Goal: Transaction & Acquisition: Purchase product/service

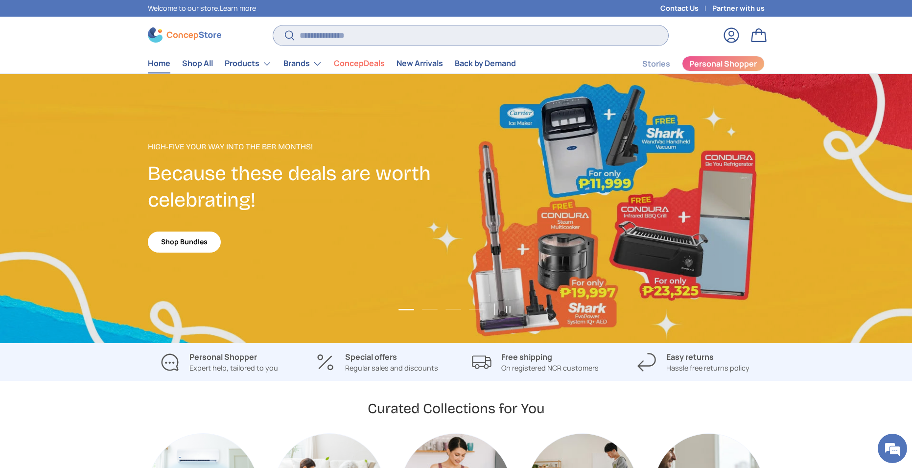
click at [509, 29] on input "Search" at bounding box center [470, 35] width 395 height 20
type input "*"
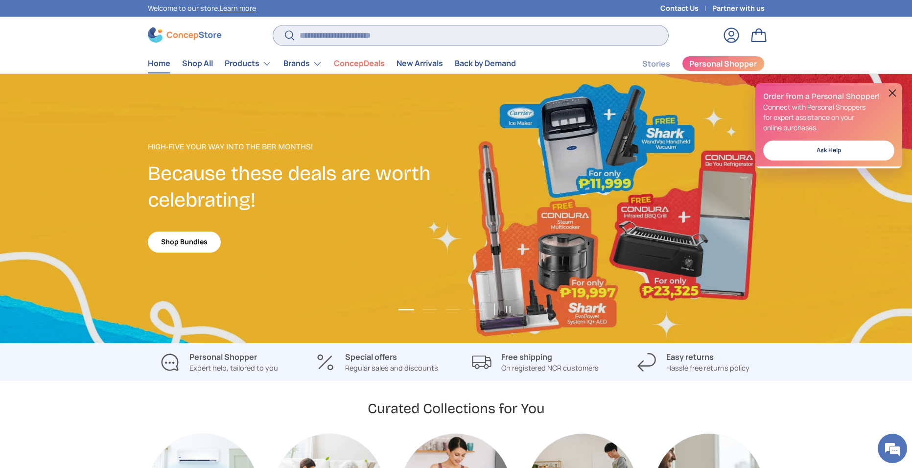
type input "*"
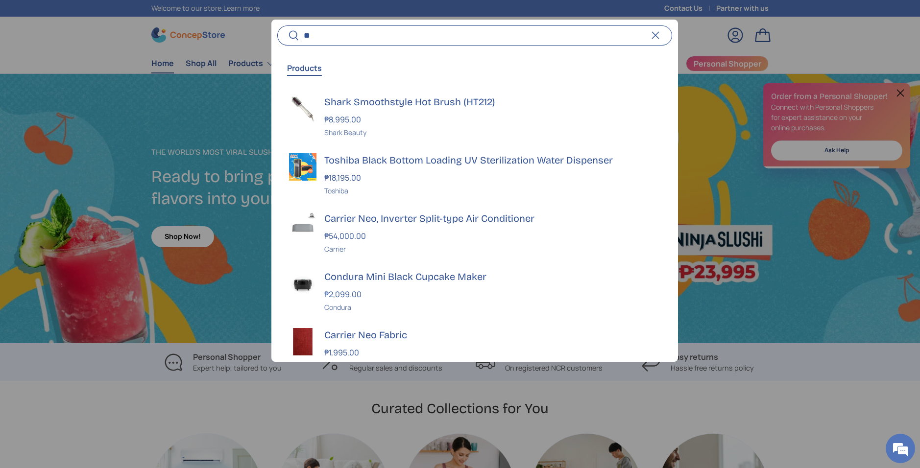
type input "*"
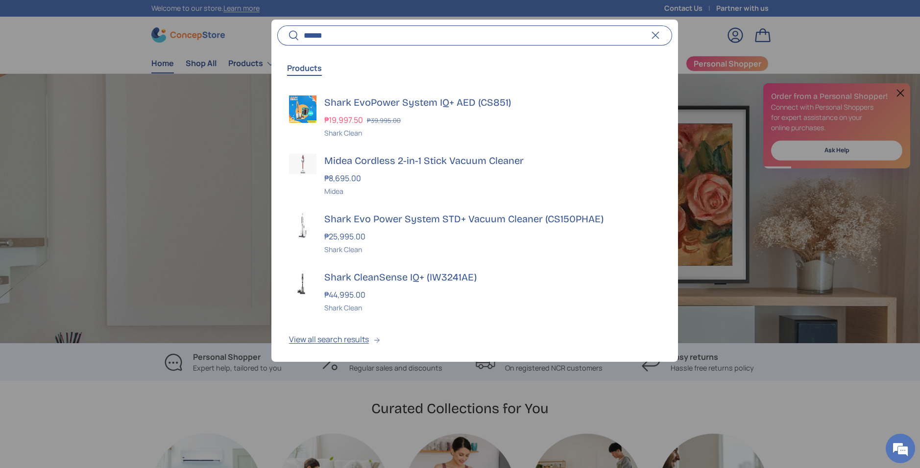
scroll to position [0, 1839]
type input "******"
click at [307, 345] on button "View all search results" at bounding box center [474, 341] width 406 height 41
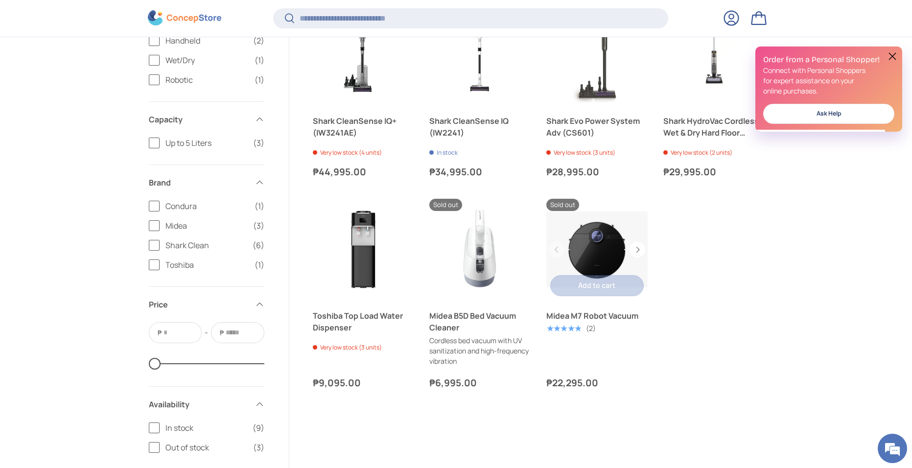
click at [613, 241] on link "Midea M7 Robot Vacuum" at bounding box center [596, 249] width 101 height 101
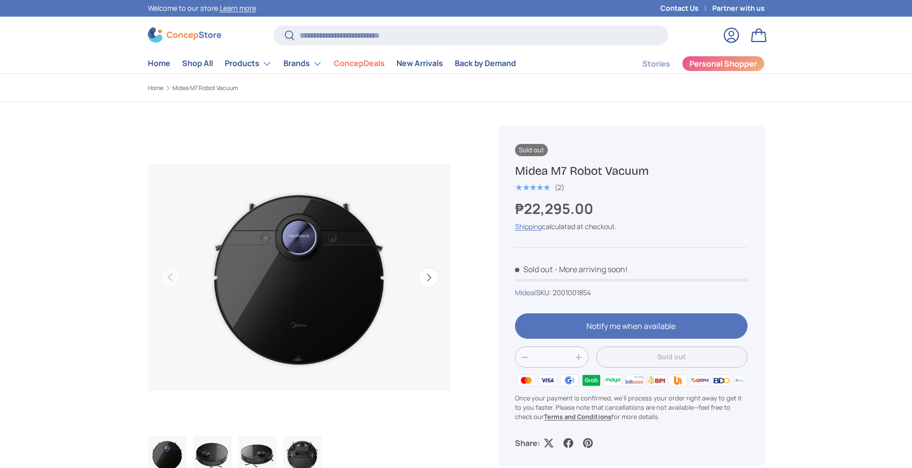
drag, startPoint x: 0, startPoint y: 0, endPoint x: 222, endPoint y: 310, distance: 381.1
click at [222, 436] on img "Gallery Viewer" at bounding box center [212, 455] width 38 height 39
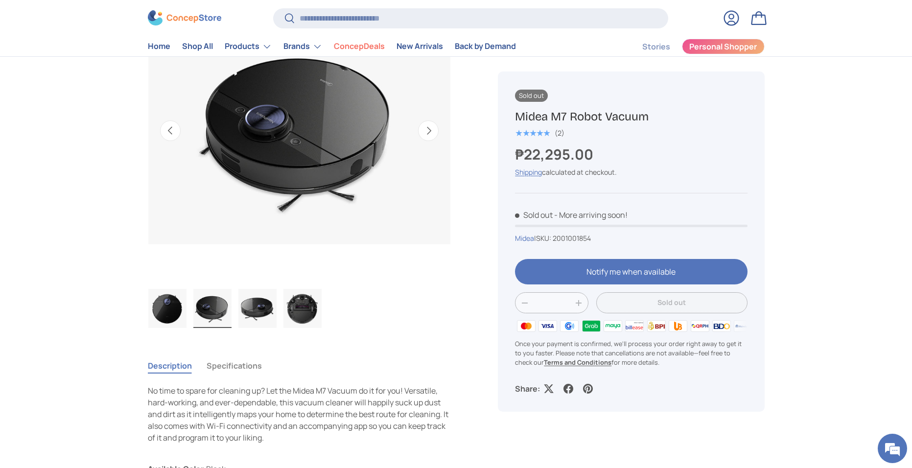
click at [272, 306] on img "Gallery Viewer" at bounding box center [257, 308] width 38 height 39
click at [260, 310] on img "Gallery Viewer" at bounding box center [257, 308] width 38 height 39
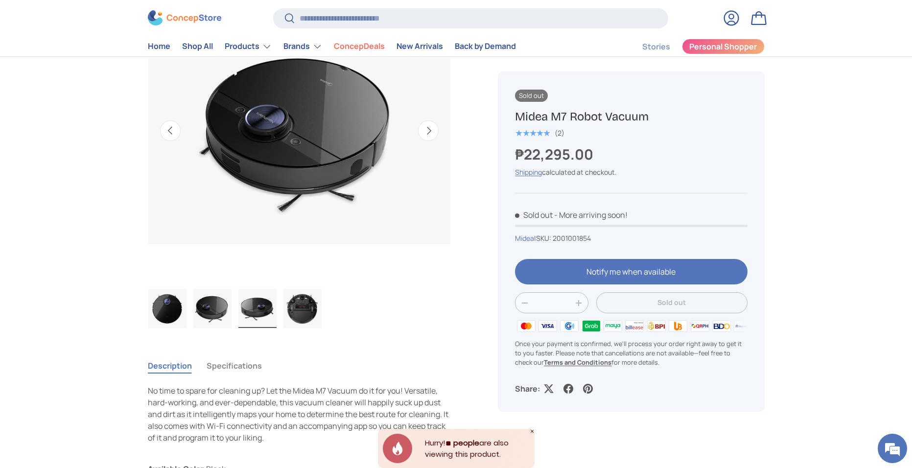
scroll to position [0, 617]
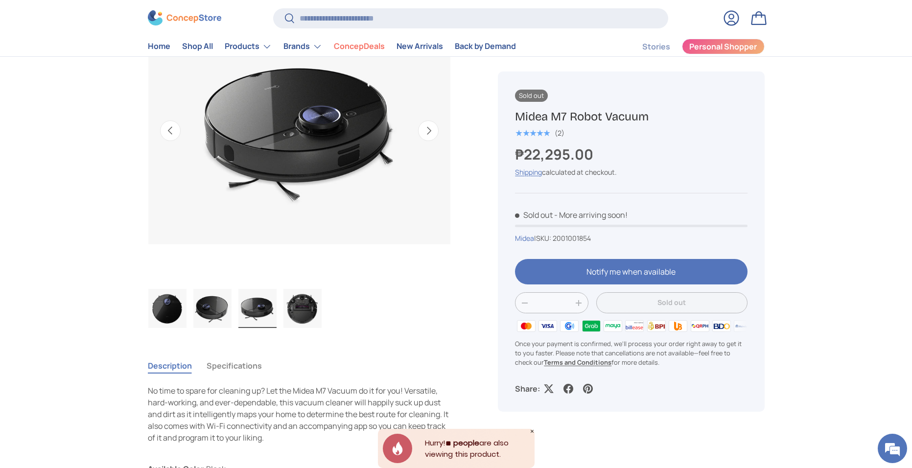
click at [260, 308] on img "Gallery Viewer" at bounding box center [257, 308] width 38 height 39
